Goal: Information Seeking & Learning: Check status

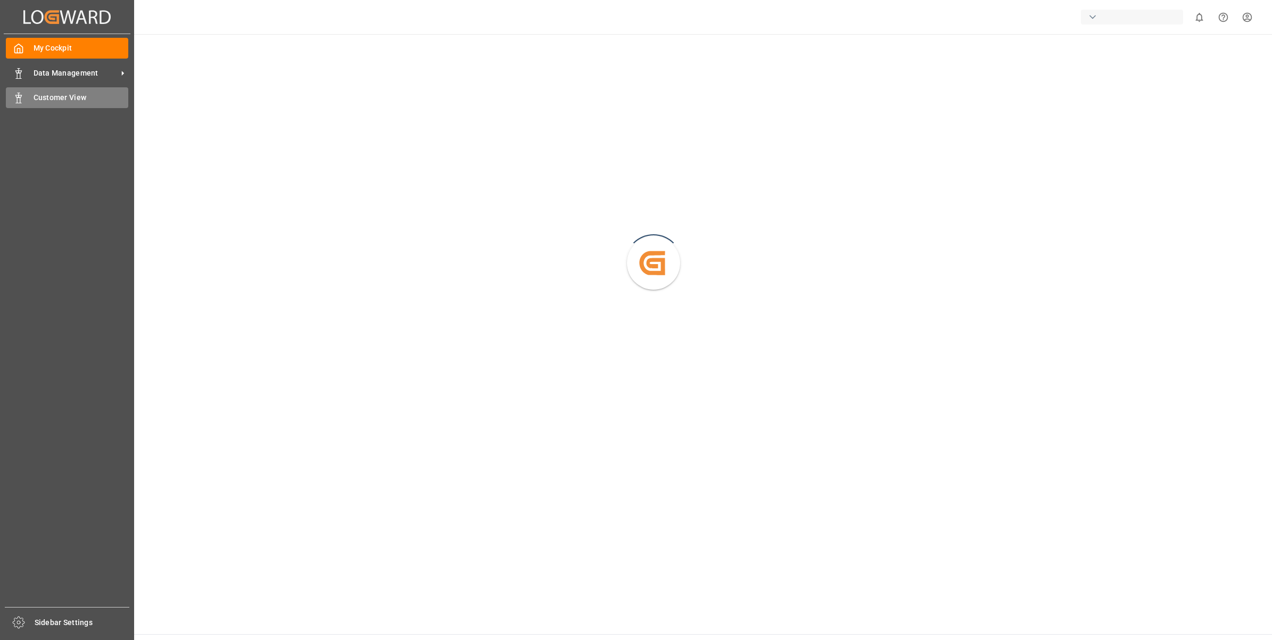
click at [36, 97] on span "Customer View" at bounding box center [81, 97] width 95 height 11
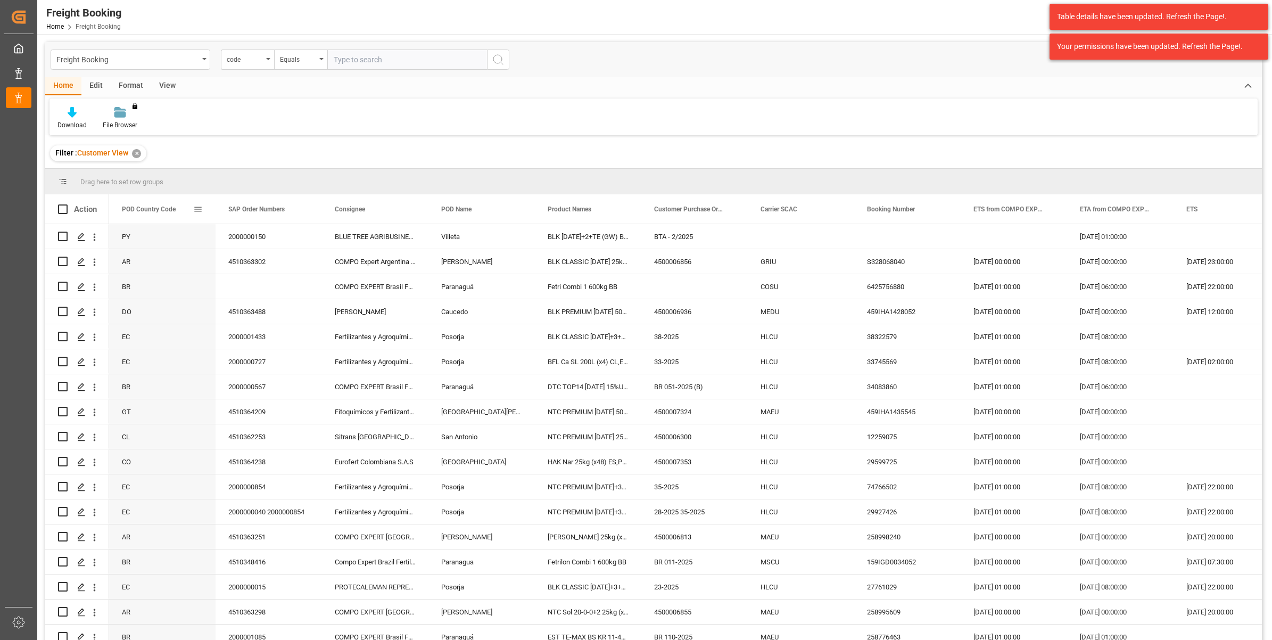
click at [166, 208] on span "POD Country Code" at bounding box center [149, 208] width 54 height 7
click at [199, 210] on span at bounding box center [198, 209] width 10 height 10
click at [257, 212] on span "filter" at bounding box center [257, 211] width 10 height 10
type input "PE"
click at [256, 304] on button "Apply" at bounding box center [261, 299] width 20 height 11
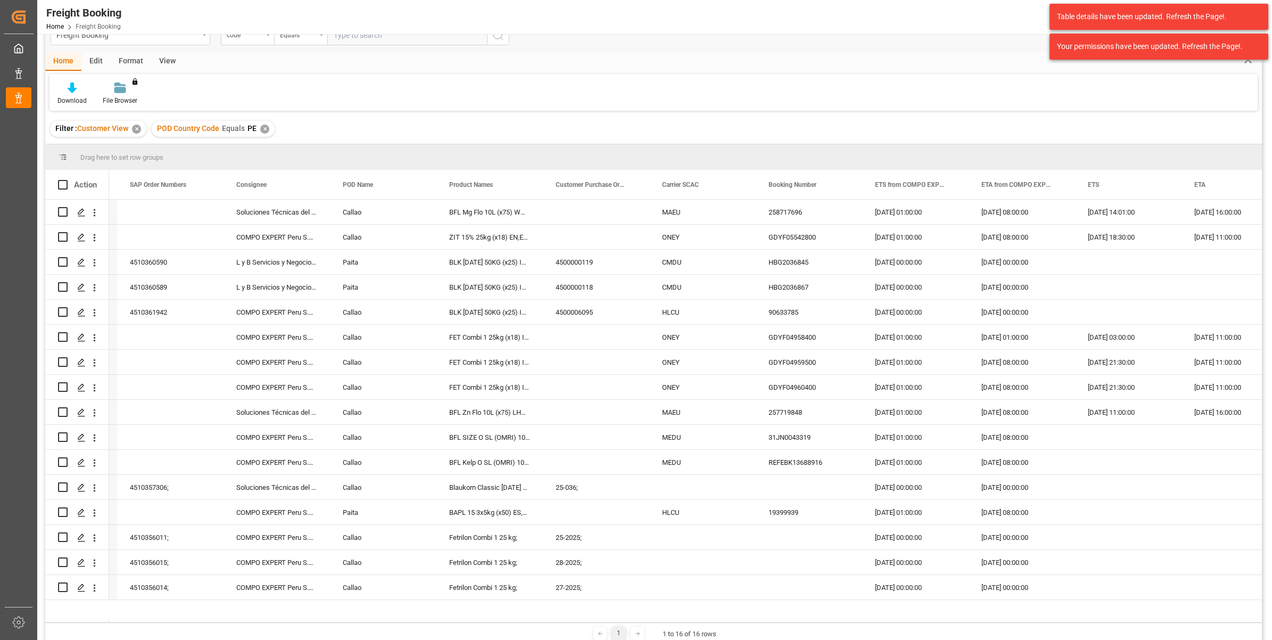
scroll to position [0, 119]
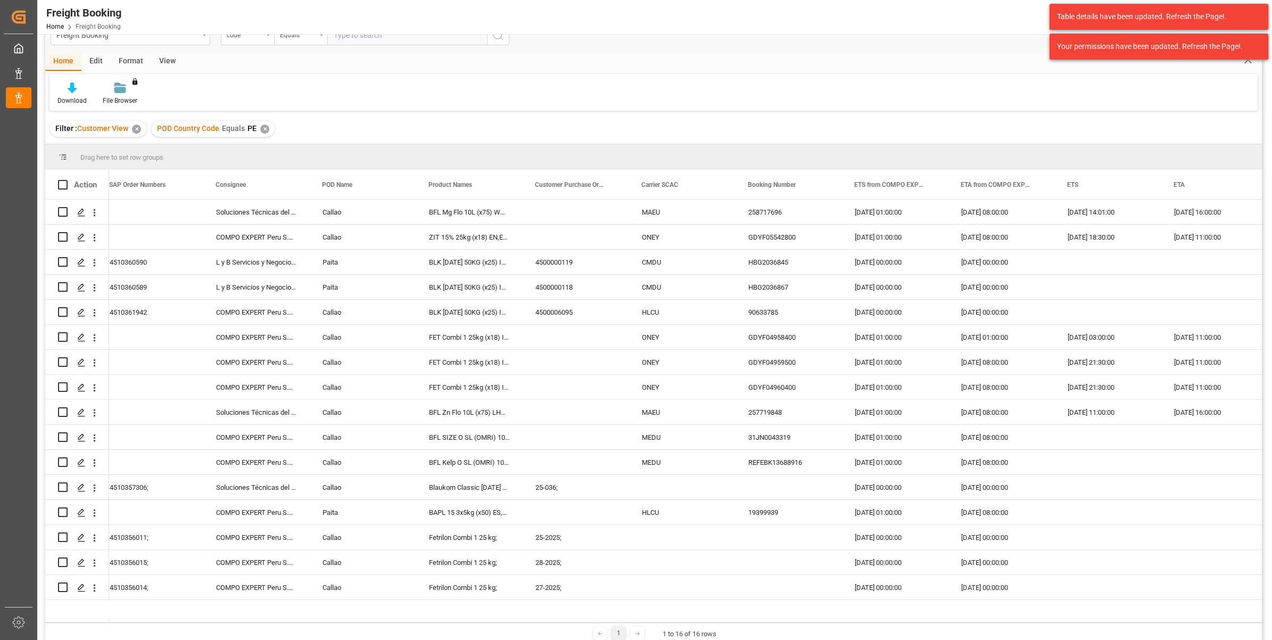
drag, startPoint x: 262, startPoint y: 623, endPoint x: 120, endPoint y: 621, distance: 142.7
click at [120, 621] on div "Drag here to set row groups Drag here to set column labels Action POD Country C…" at bounding box center [653, 393] width 1217 height 499
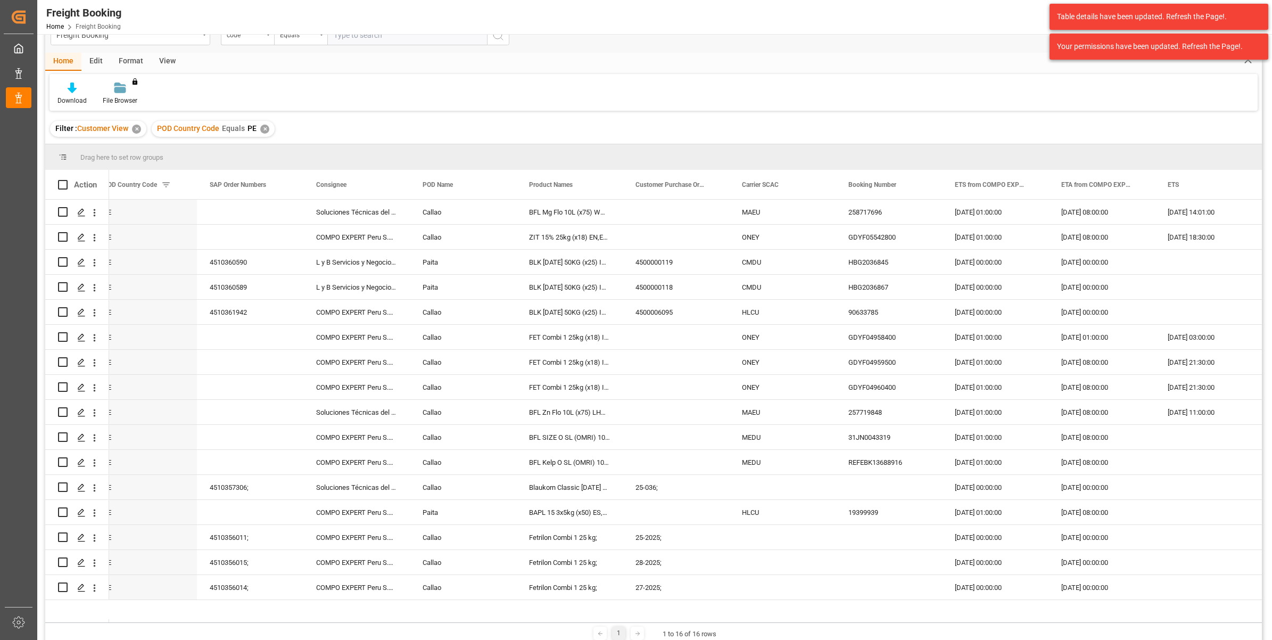
scroll to position [0, 0]
